Goal: Transaction & Acquisition: Purchase product/service

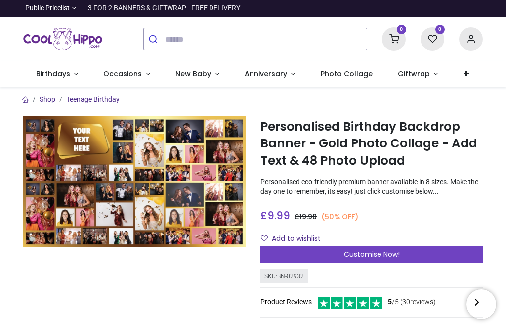
click at [73, 81] on link "Birthdays" at bounding box center [57, 74] width 68 height 26
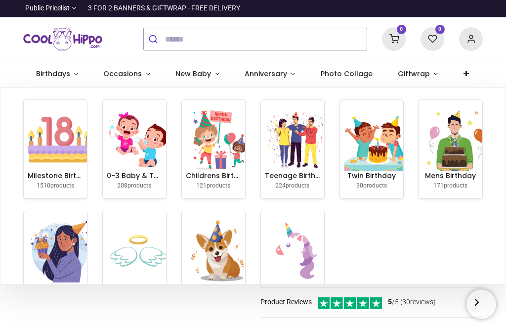
click at [39, 158] on img at bounding box center [59, 139] width 63 height 63
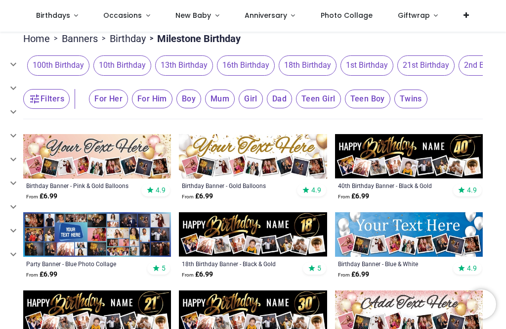
scroll to position [76, 0]
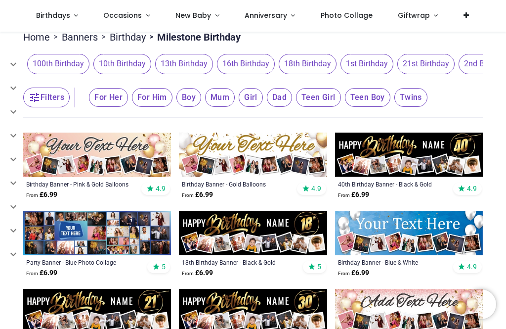
click at [279, 62] on span "18th Birthday" at bounding box center [308, 64] width 58 height 20
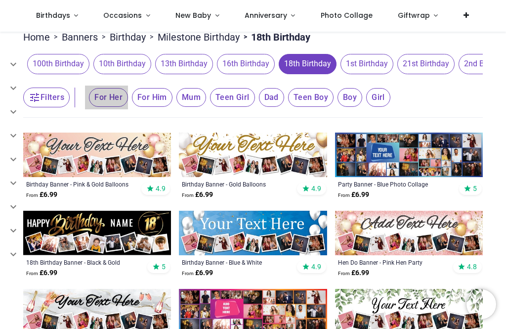
click at [104, 104] on span "For Her" at bounding box center [108, 97] width 39 height 19
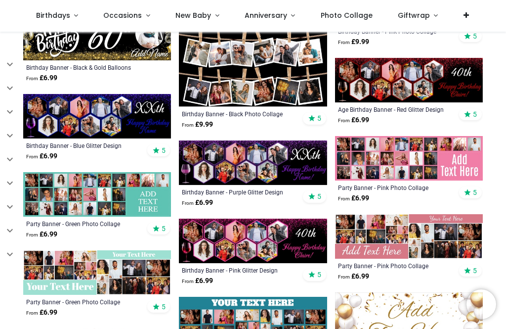
scroll to position [1562, 0]
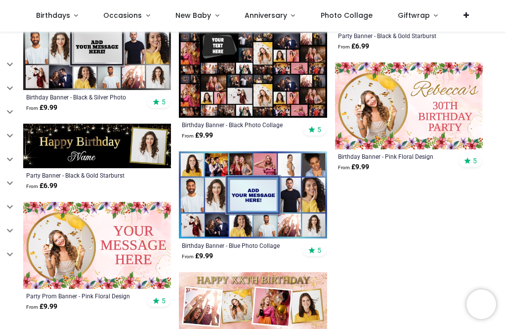
scroll to position [2345, 0]
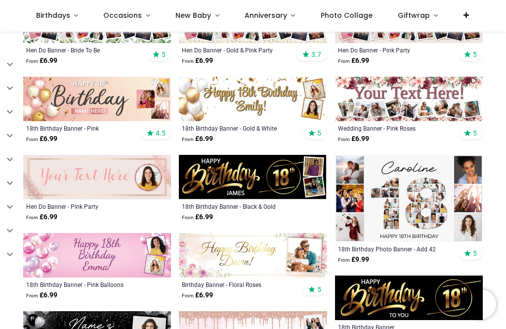
scroll to position [378, 0]
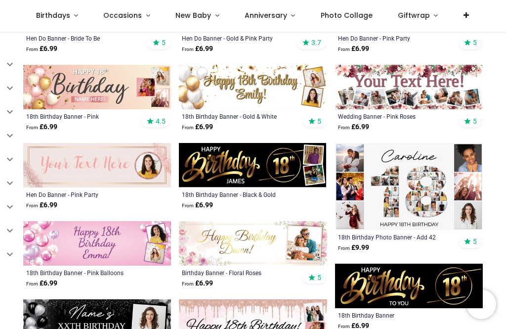
click at [376, 198] on img at bounding box center [409, 186] width 148 height 87
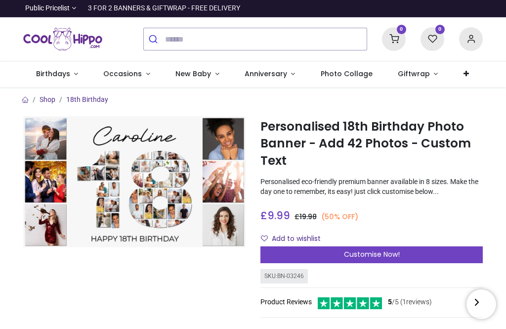
click at [345, 251] on span "Customise Now!" at bounding box center [372, 254] width 56 height 10
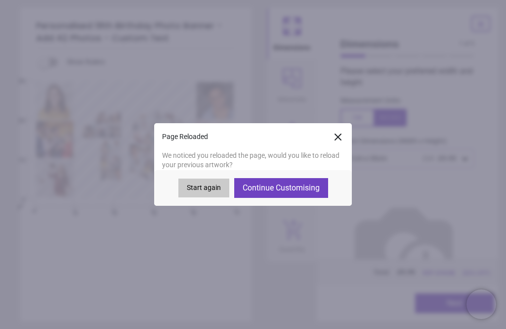
click at [282, 184] on button "Continue Customising" at bounding box center [281, 188] width 94 height 20
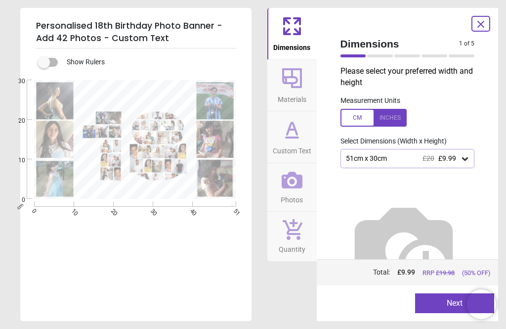
click at [435, 305] on button "Next" at bounding box center [454, 303] width 79 height 20
